Goal: Communication & Community: Answer question/provide support

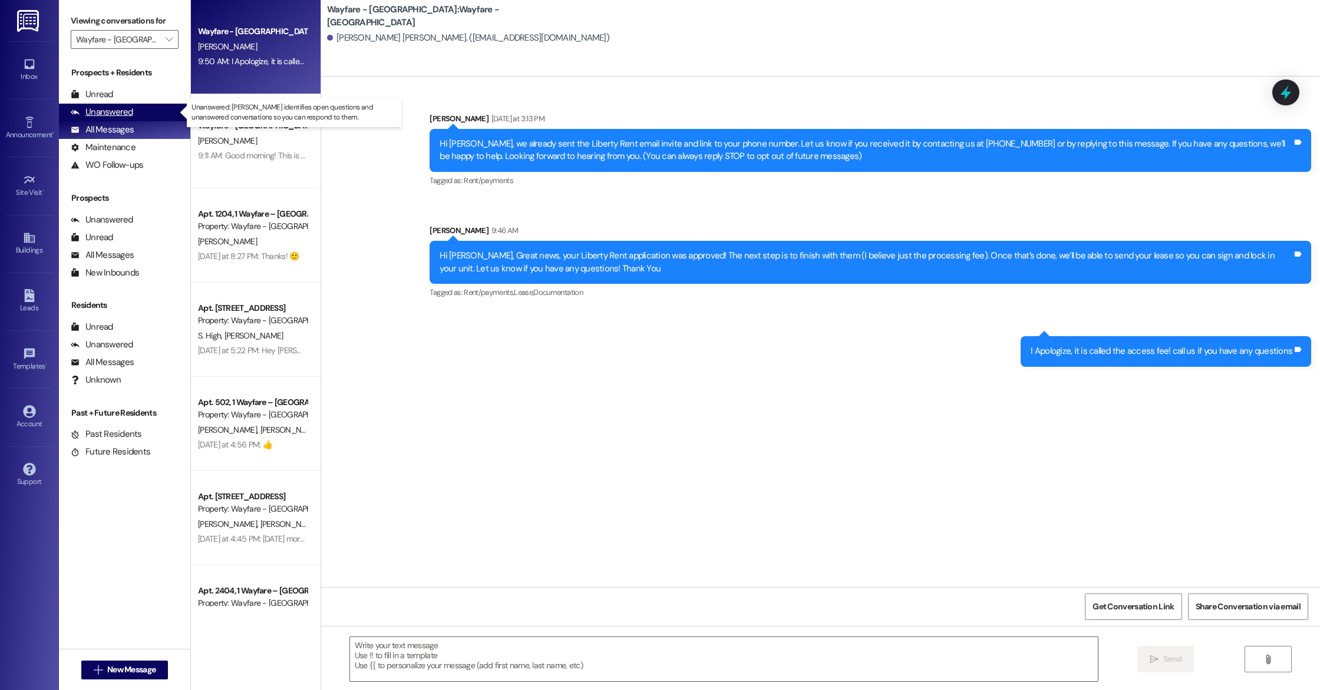
click at [78, 114] on icon at bounding box center [75, 112] width 9 height 9
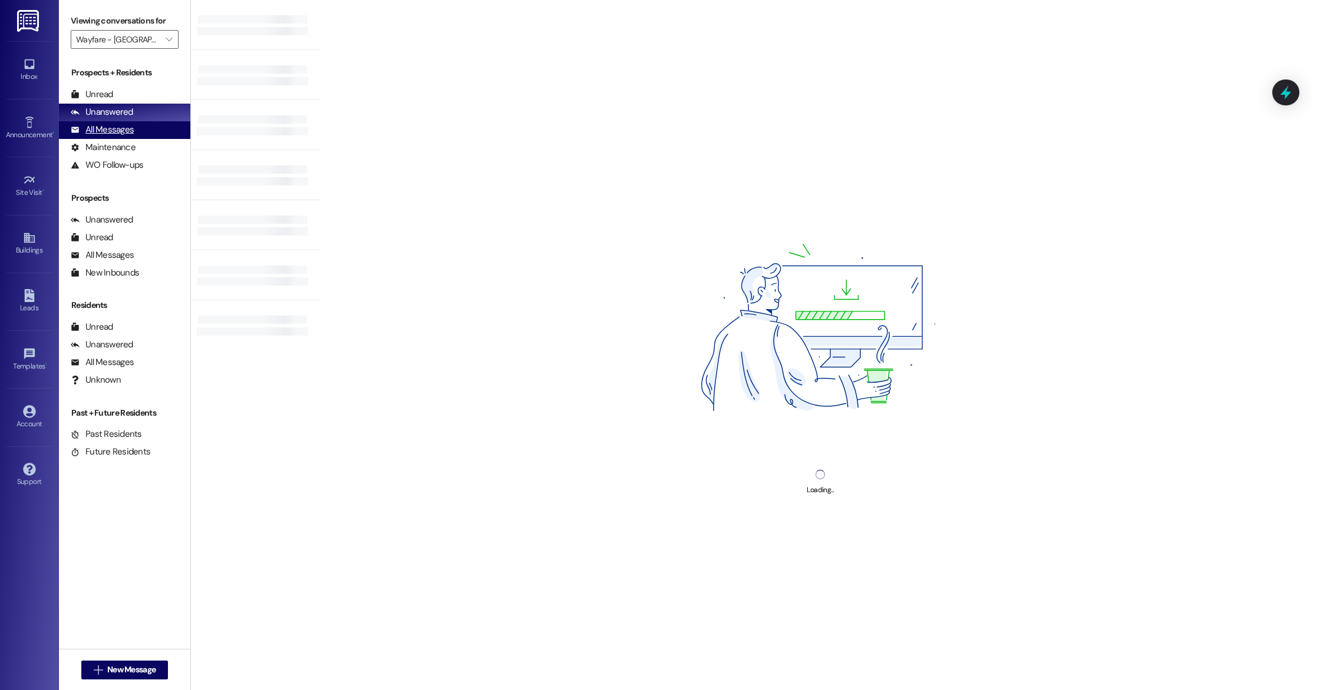
click at [80, 130] on div "All Messages" at bounding box center [102, 130] width 63 height 12
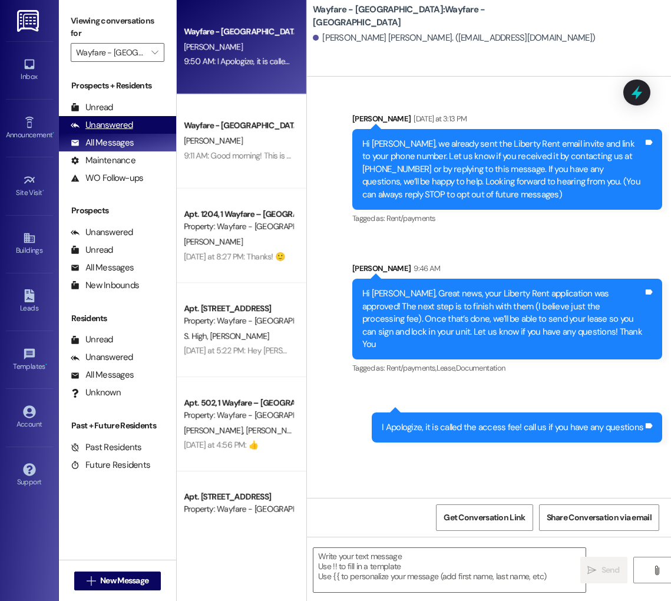
click at [91, 123] on div "Unanswered" at bounding box center [102, 125] width 62 height 12
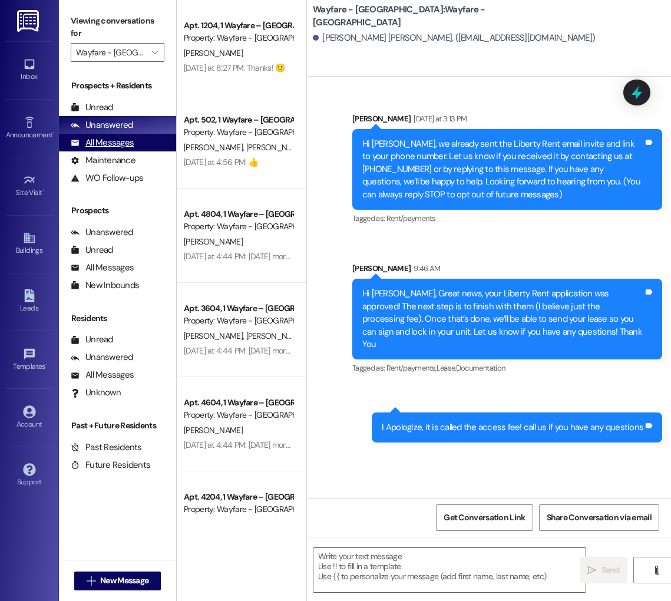
click at [93, 141] on div "All Messages" at bounding box center [102, 143] width 63 height 12
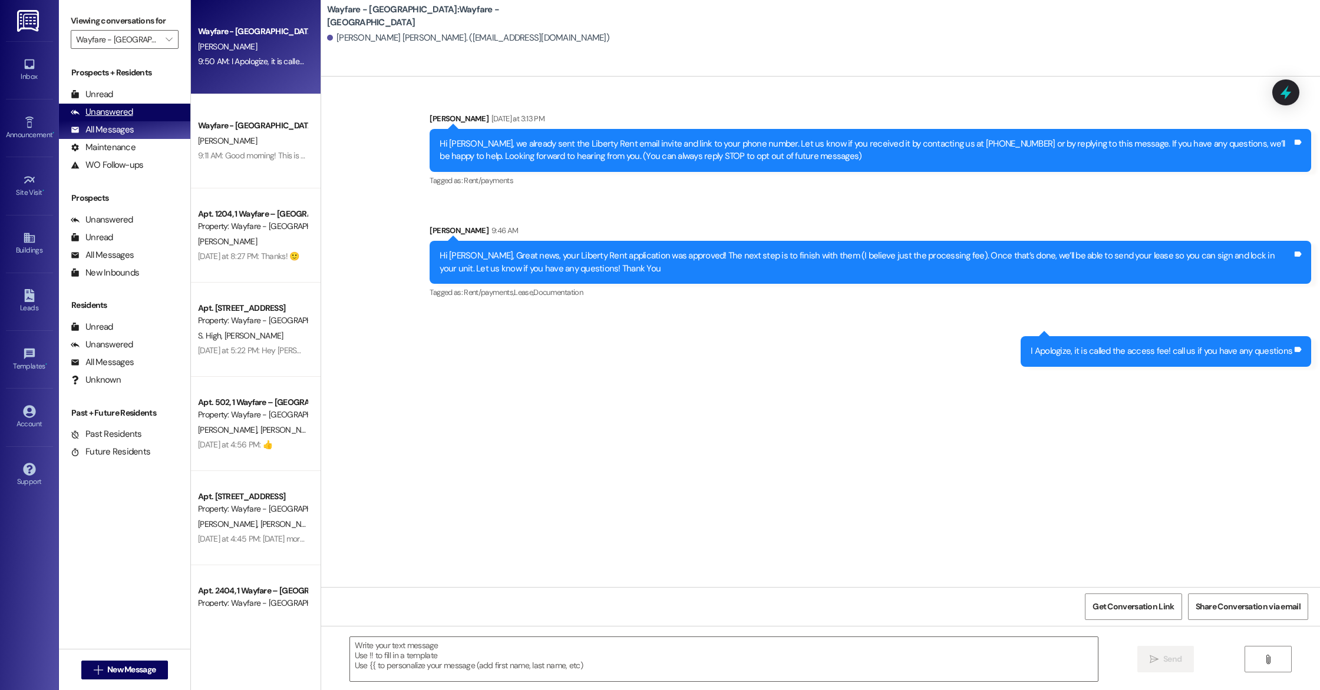
click at [136, 117] on div "Unanswered (0)" at bounding box center [124, 113] width 131 height 18
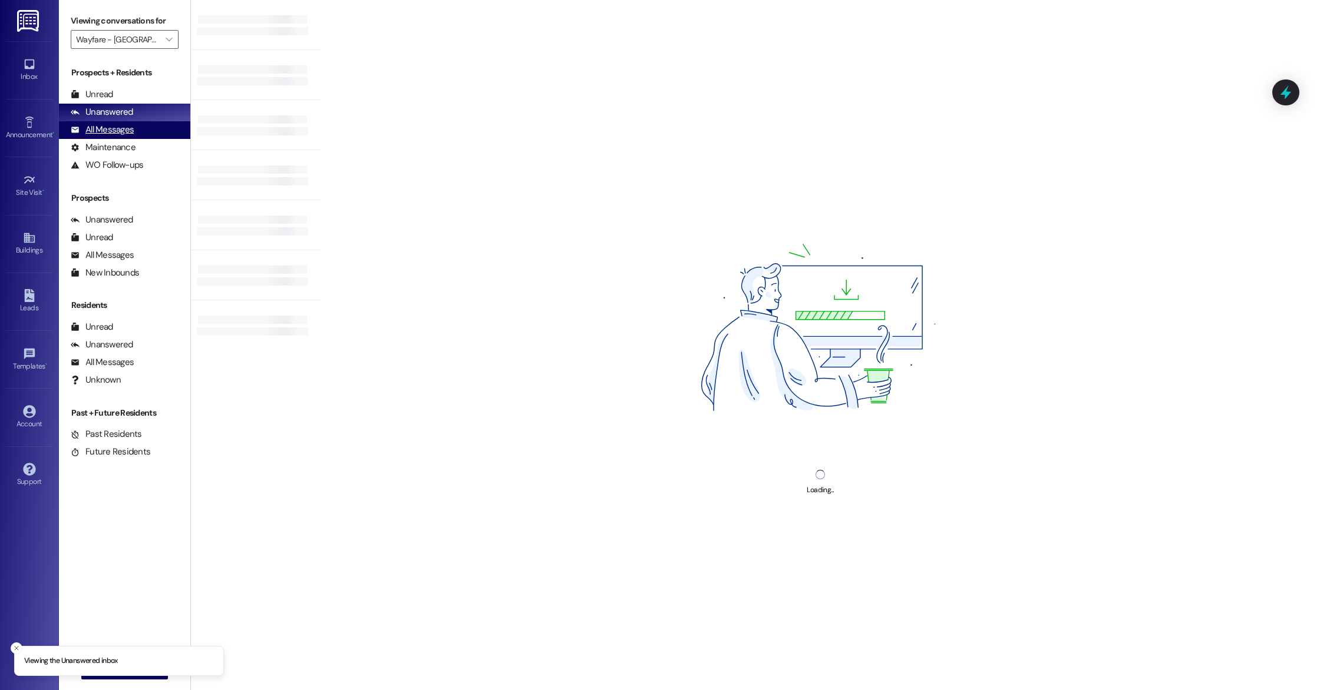
click at [141, 128] on div "All Messages (undefined)" at bounding box center [124, 130] width 131 height 18
